Goal: Task Accomplishment & Management: Use online tool/utility

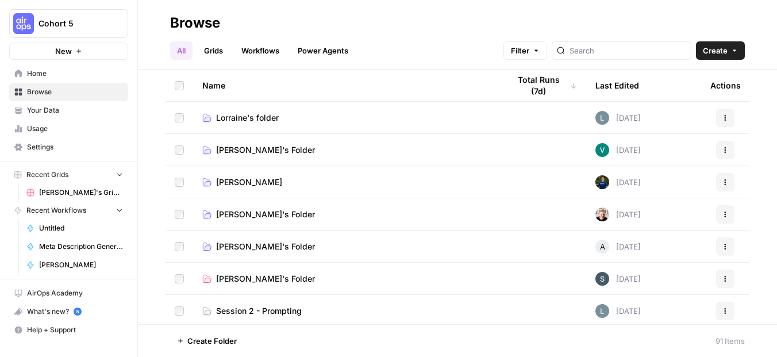
click at [717, 57] on button "Create" at bounding box center [720, 50] width 49 height 18
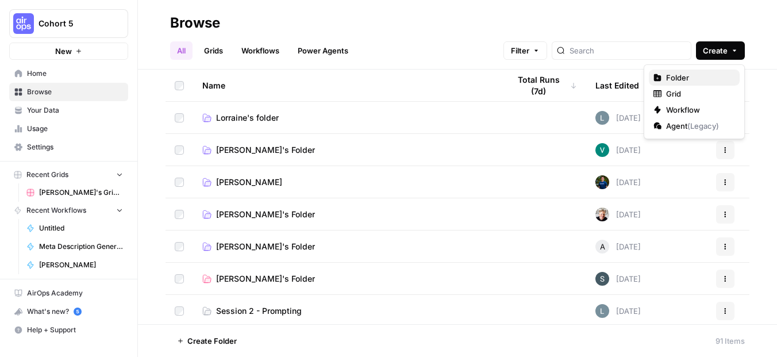
click at [700, 74] on span "Folder" at bounding box center [698, 77] width 64 height 11
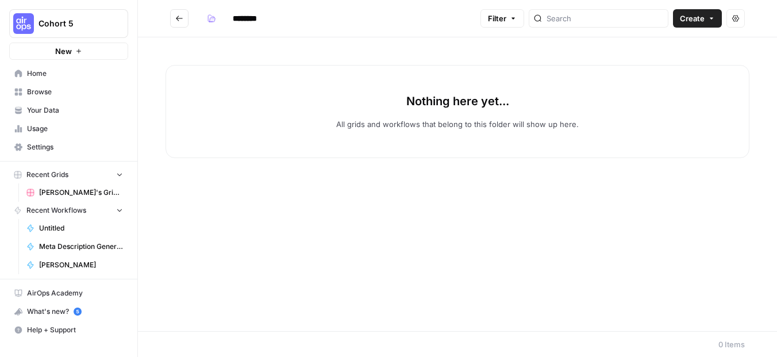
click at [251, 16] on input "********" at bounding box center [260, 18] width 64 height 18
type input "**********"
click at [177, 16] on icon "Go back" at bounding box center [179, 18] width 8 height 8
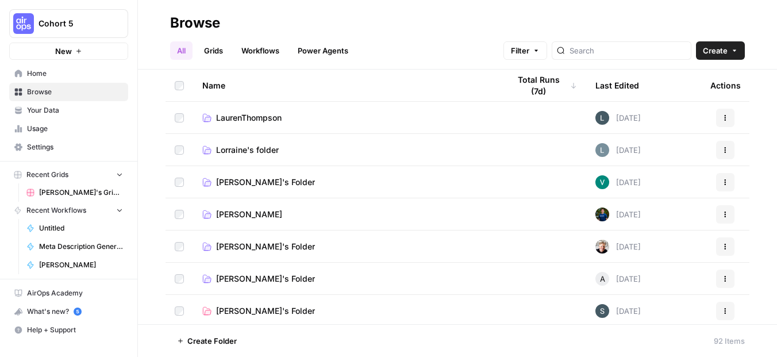
click at [271, 116] on span "LaurenThompson" at bounding box center [249, 117] width 66 height 11
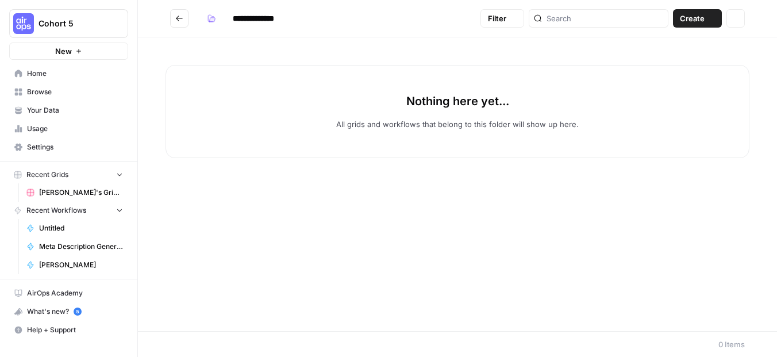
click at [271, 116] on div "Nothing here yet... All grids and workflows that belong to this folder will sho…" at bounding box center [458, 111] width 584 height 93
click at [87, 48] on button "New" at bounding box center [68, 51] width 119 height 17
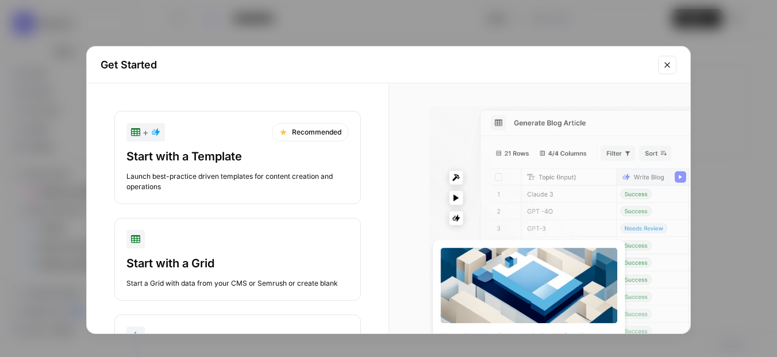
click at [667, 64] on icon "Close modal" at bounding box center [667, 64] width 9 height 9
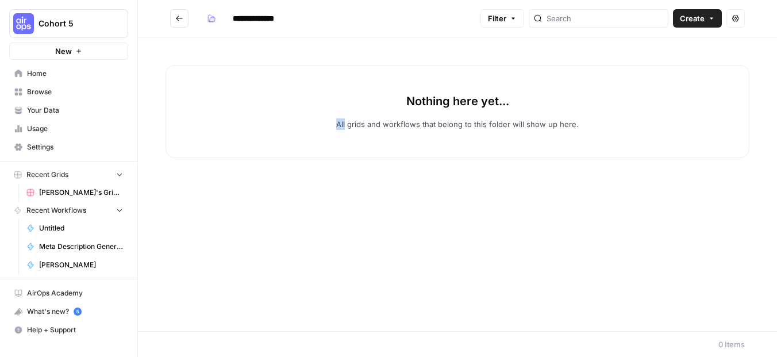
click at [54, 117] on link "Your Data" at bounding box center [68, 110] width 119 height 18
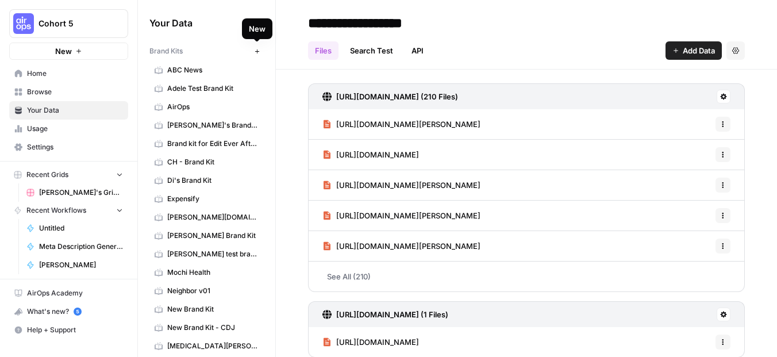
click at [258, 49] on icon "button" at bounding box center [257, 51] width 6 height 6
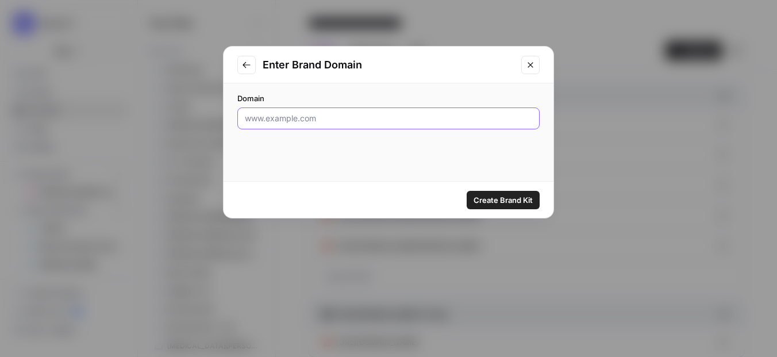
click at [275, 117] on input "Domain" at bounding box center [388, 118] width 287 height 11
type input "[DOMAIN_NAME]"
click at [498, 202] on span "Create Brand Kit" at bounding box center [503, 199] width 59 height 11
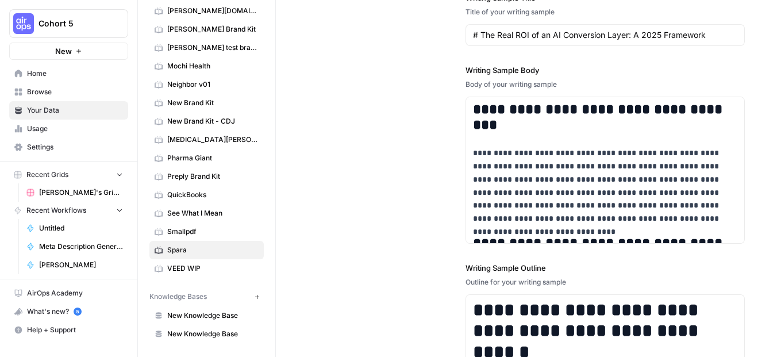
scroll to position [206, 0]
